Goal: Task Accomplishment & Management: Manage account settings

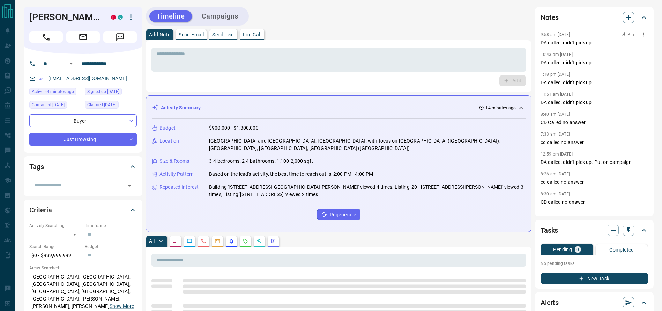
click at [578, 41] on p "DA called, didn't pick up" at bounding box center [595, 42] width 108 height 7
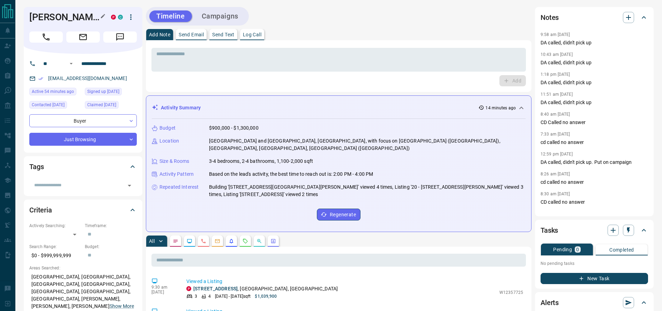
click at [65, 23] on h1 "[PERSON_NAME]" at bounding box center [64, 17] width 71 height 11
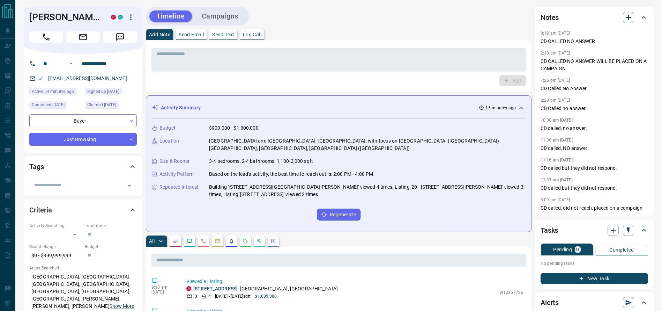
click at [56, 8] on div "[PERSON_NAME] P C" at bounding box center [83, 30] width 119 height 47
click at [53, 12] on div "[PERSON_NAME] P C" at bounding box center [83, 30] width 119 height 47
click at [301, 10] on div "Timeline Campaigns" at bounding box center [339, 16] width 386 height 19
click at [58, 23] on h1 "[PERSON_NAME]" at bounding box center [64, 17] width 71 height 11
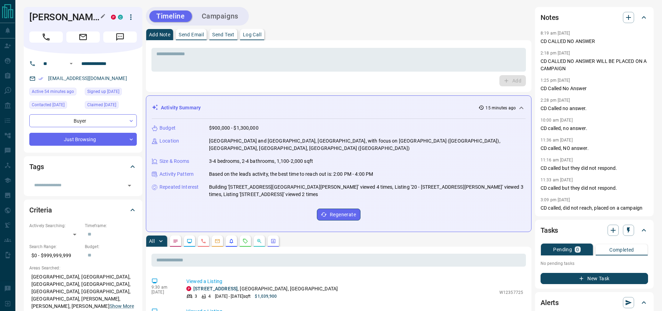
click at [53, 23] on h1 "[PERSON_NAME]" at bounding box center [64, 17] width 71 height 11
click at [52, 22] on h1 "[PERSON_NAME]" at bounding box center [64, 17] width 71 height 11
drag, startPoint x: 43, startPoint y: 43, endPoint x: 345, endPoint y: 103, distance: 307.6
click at [43, 42] on icon "Call" at bounding box center [46, 36] width 9 height 9
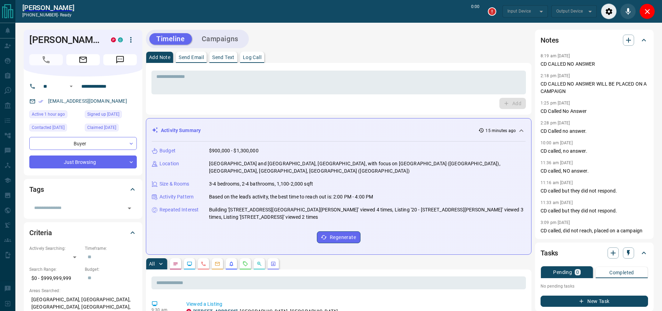
type input "*******"
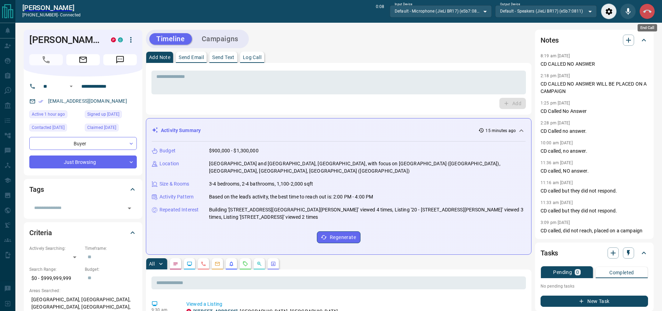
click at [652, 10] on button "End Call" at bounding box center [648, 11] width 16 height 16
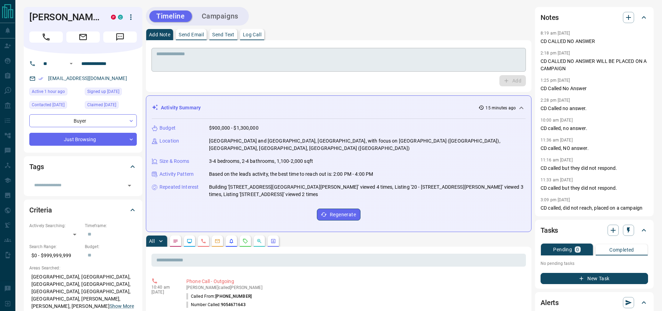
click at [471, 48] on div "* ​" at bounding box center [339, 60] width 375 height 24
click at [456, 70] on div "* ​" at bounding box center [339, 60] width 375 height 24
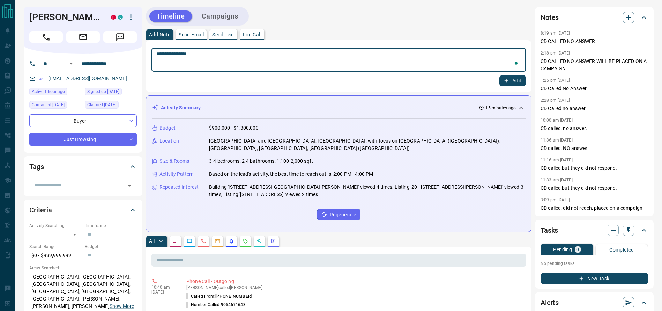
type textarea "**********"
